Goal: Find specific page/section: Find specific page/section

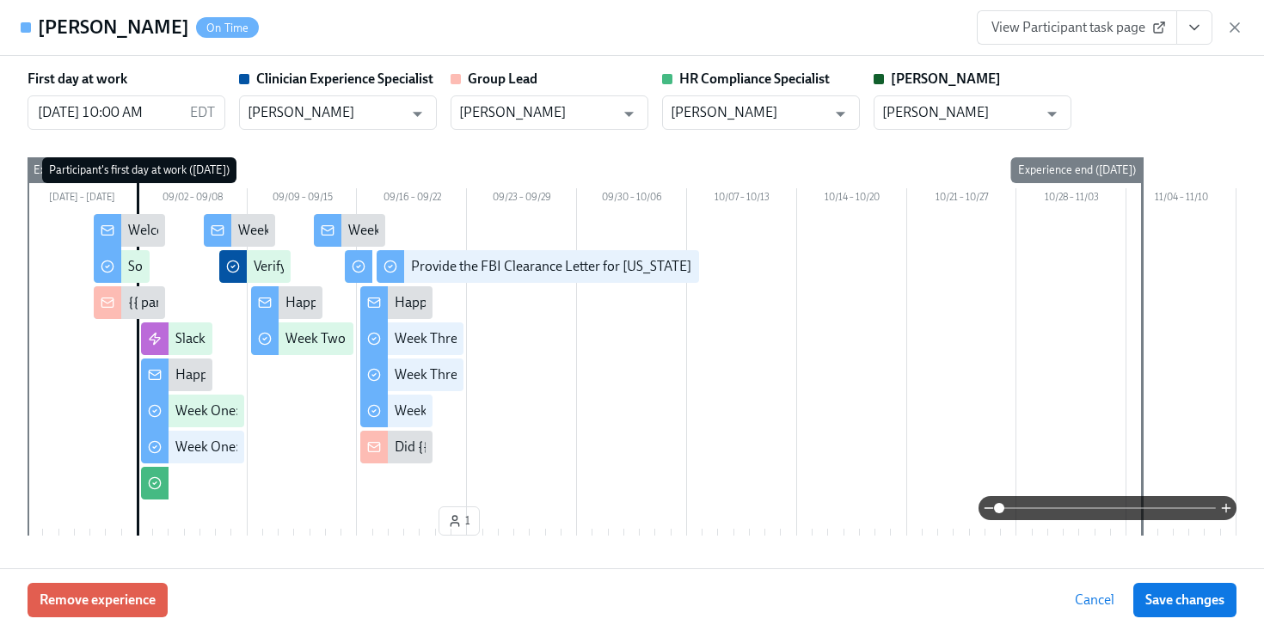
scroll to position [2359, 0]
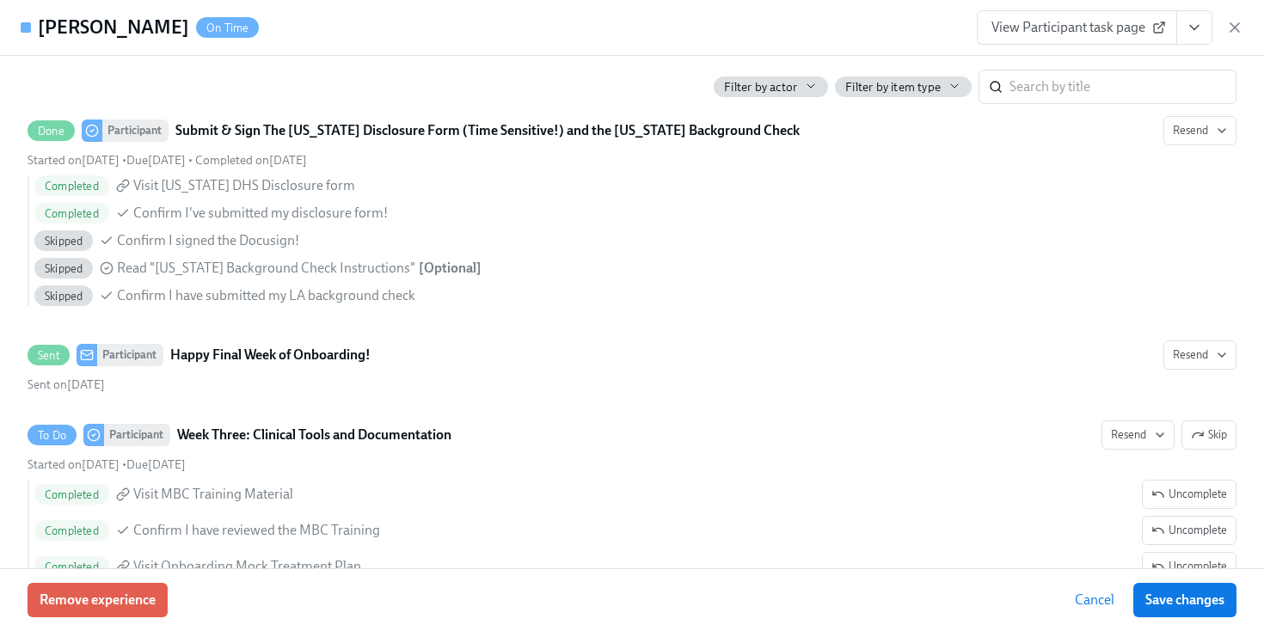
click at [1233, 40] on div "View Participant task page" at bounding box center [1110, 27] width 266 height 34
click at [1236, 26] on icon "button" at bounding box center [1234, 27] width 17 height 17
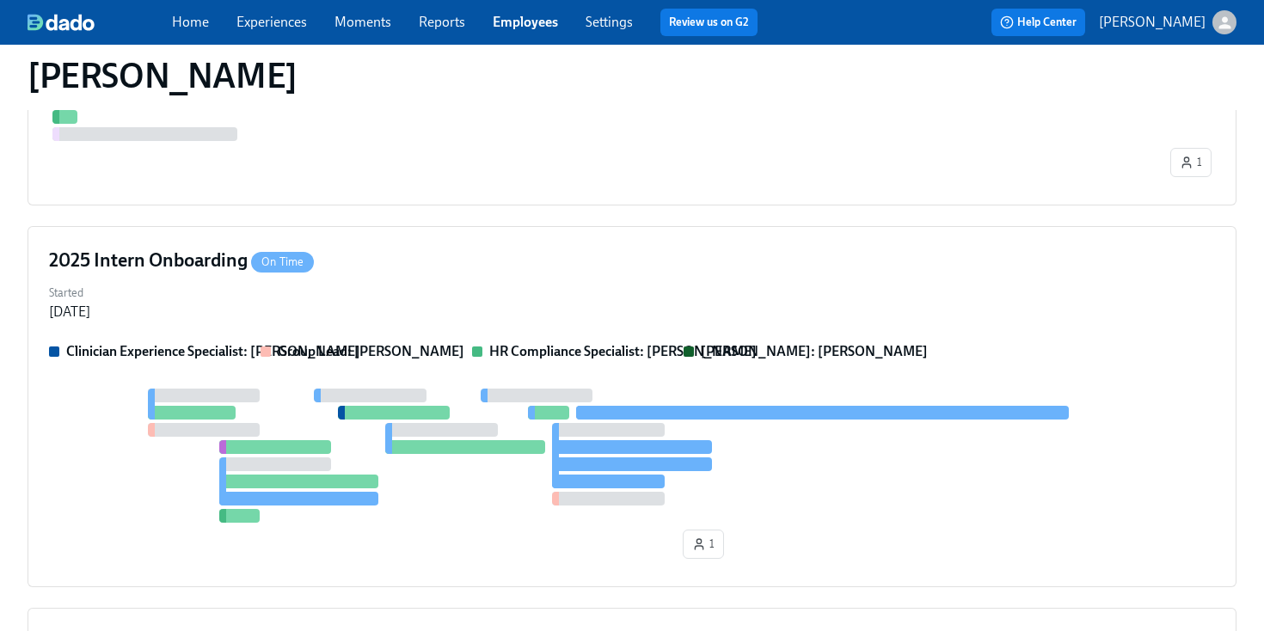
click at [516, 37] on div "Home Experiences Moments Reports Employees Settings Review us on G2 Help Center…" at bounding box center [632, 22] width 1264 height 45
click at [505, 26] on link "Employees" at bounding box center [525, 22] width 65 height 16
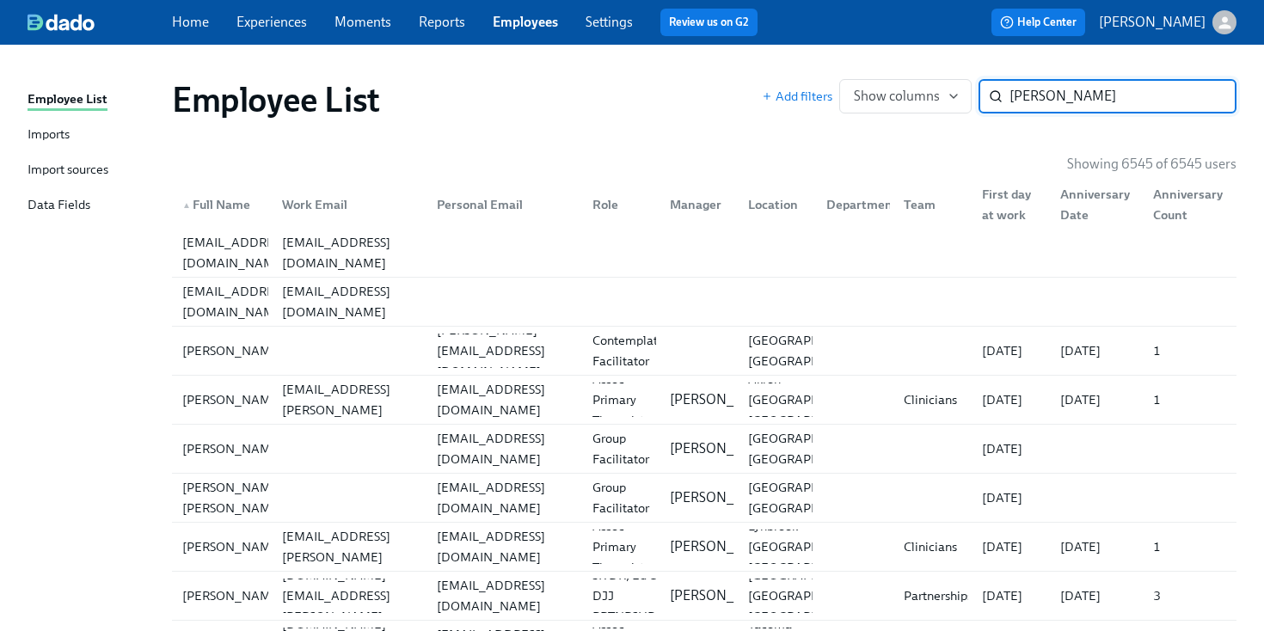
type input "[PERSON_NAME]"
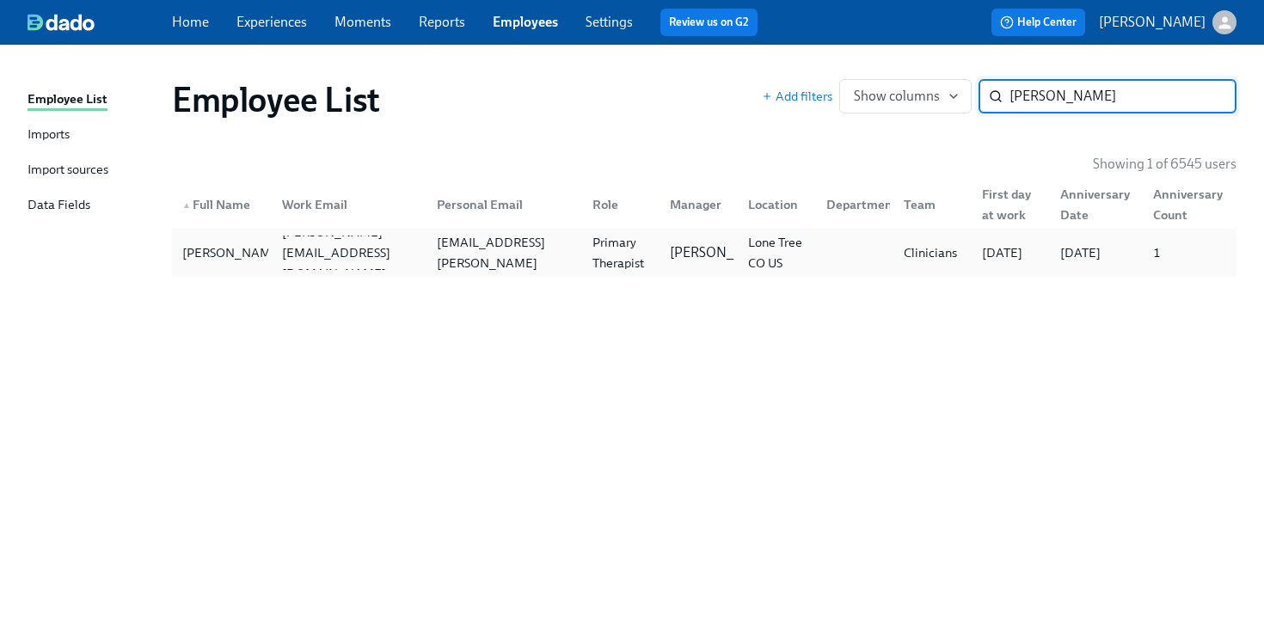
click at [586, 269] on div "Primary Therapist" at bounding box center [620, 252] width 71 height 41
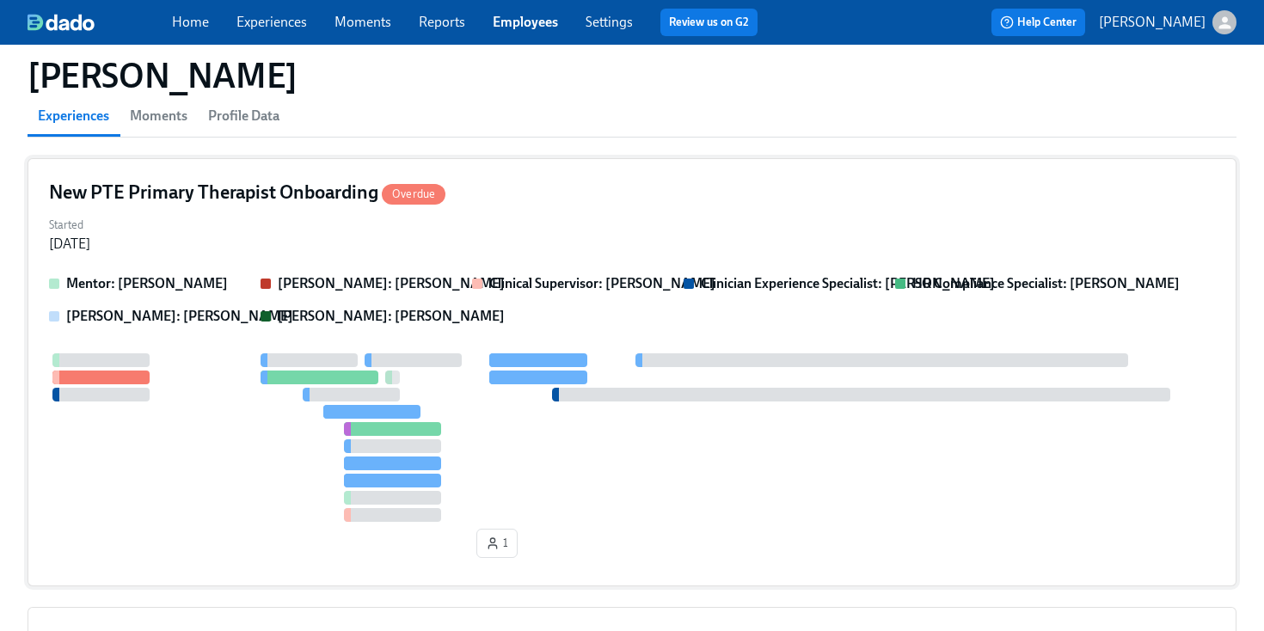
scroll to position [153, 0]
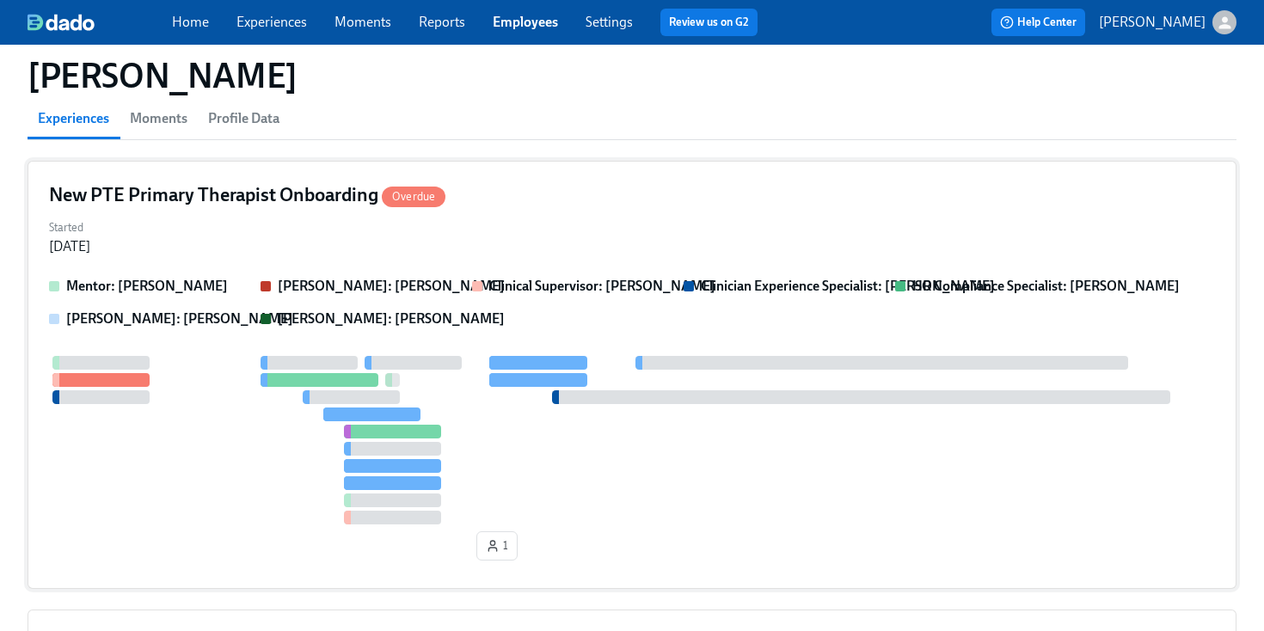
click at [742, 225] on div "Started [DATE]" at bounding box center [632, 235] width 1166 height 41
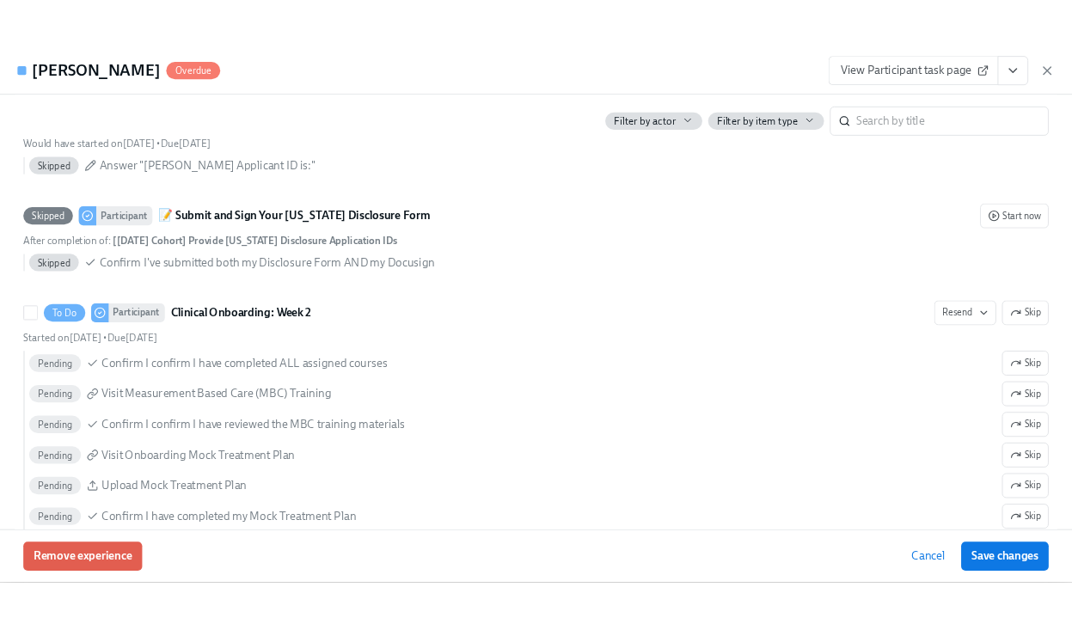
scroll to position [2803, 0]
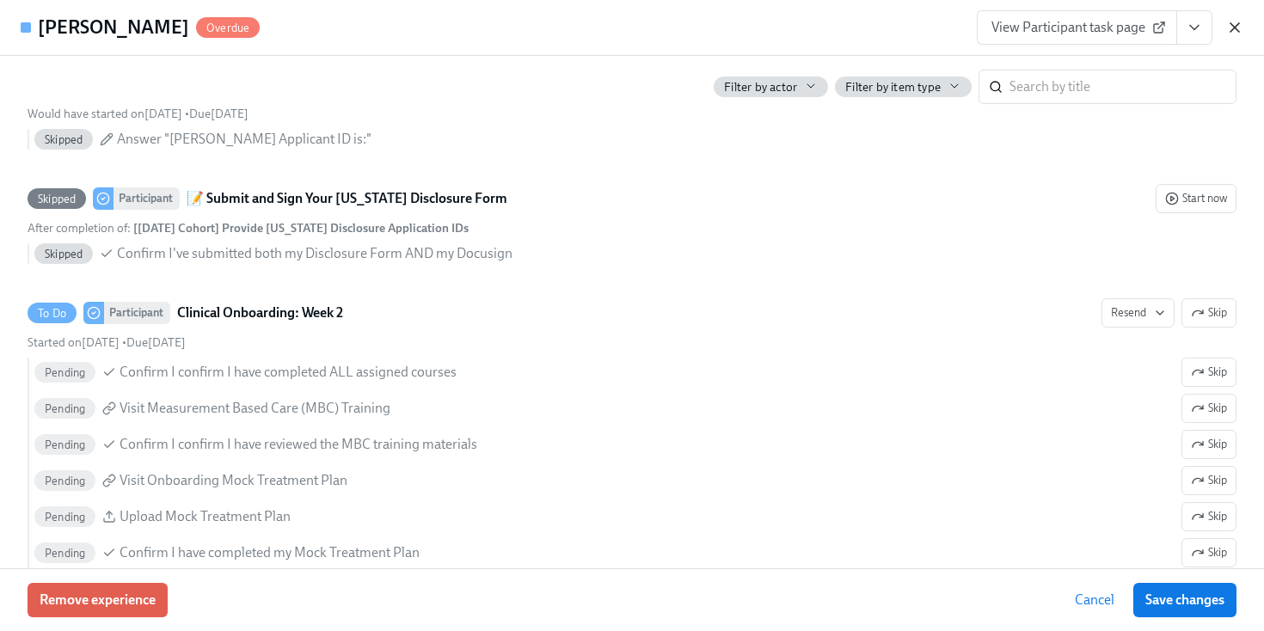
click at [1237, 33] on icon "button" at bounding box center [1234, 27] width 17 height 17
